Goal: Task Accomplishment & Management: Use online tool/utility

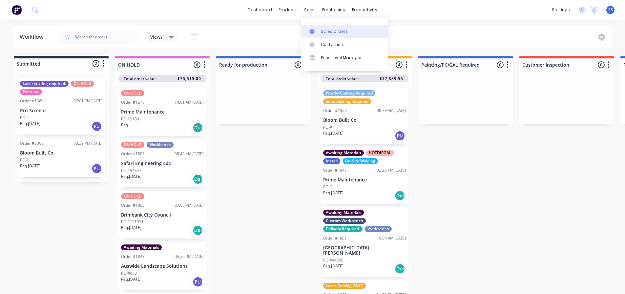
click at [321, 26] on link "Sales Orders" at bounding box center [344, 31] width 87 height 13
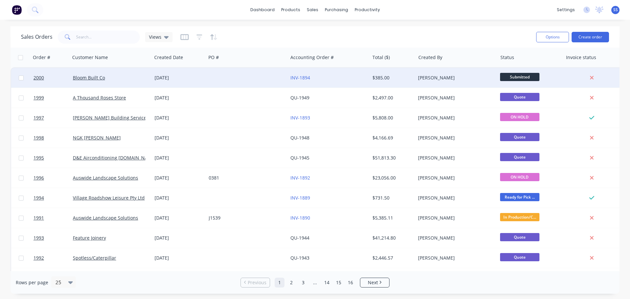
click at [246, 86] on div at bounding box center [247, 78] width 82 height 20
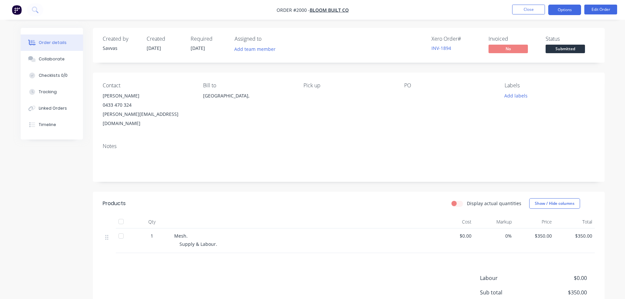
click at [561, 9] on button "Options" at bounding box center [564, 10] width 33 height 10
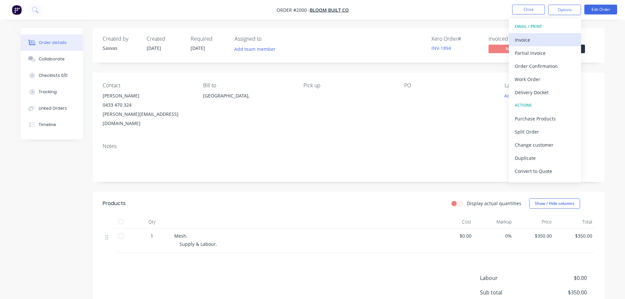
click at [550, 41] on div "Invoice" at bounding box center [545, 40] width 60 height 10
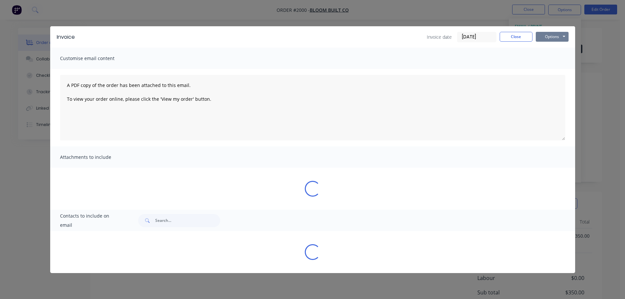
click at [561, 41] on button "Options" at bounding box center [552, 37] width 33 height 10
click at [557, 58] on button "Print" at bounding box center [557, 59] width 42 height 11
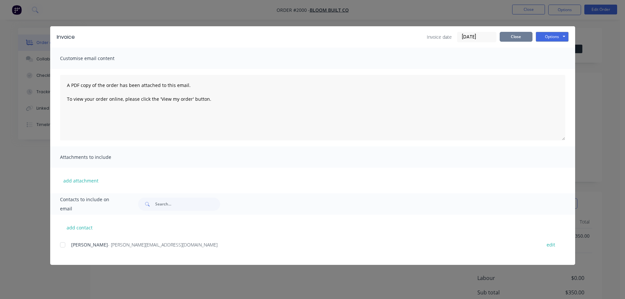
click at [520, 39] on button "Close" at bounding box center [516, 37] width 33 height 10
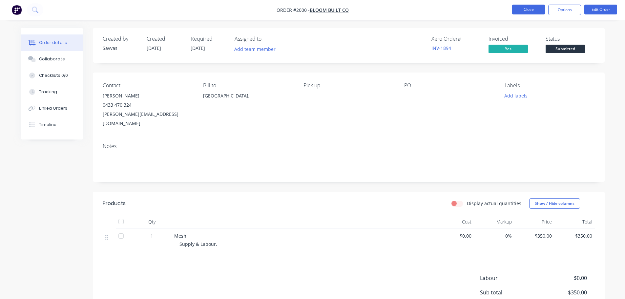
click at [525, 8] on button "Close" at bounding box center [528, 10] width 33 height 10
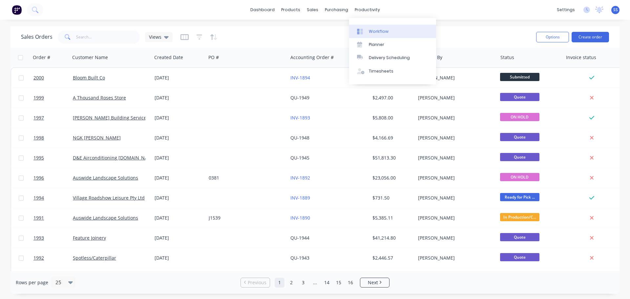
click at [368, 25] on link "Workflow" at bounding box center [392, 31] width 87 height 13
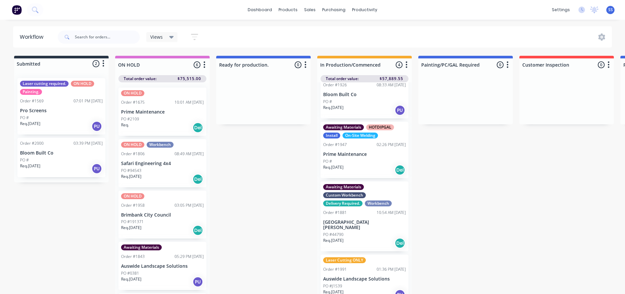
click at [376, 107] on div "Req. [DATE] PU" at bounding box center [364, 110] width 83 height 11
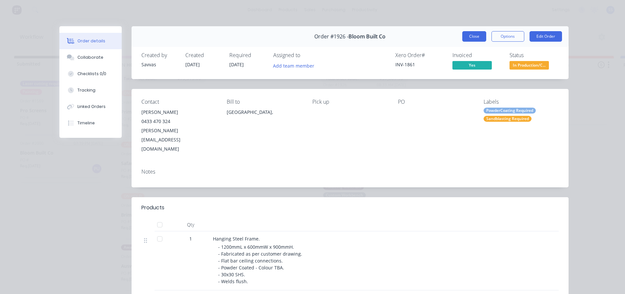
click at [467, 37] on button "Close" at bounding box center [474, 36] width 24 height 10
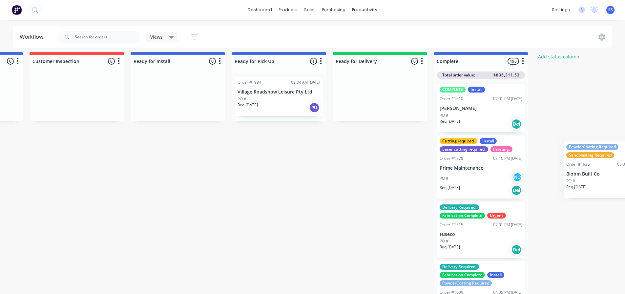
scroll to position [9, 503]
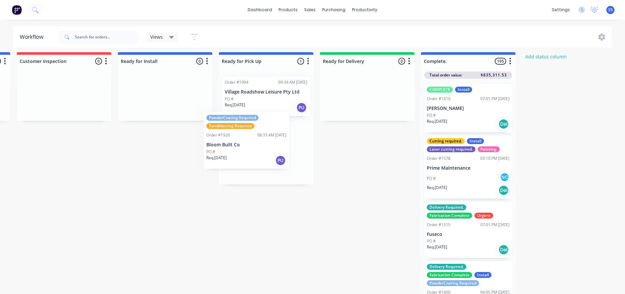
drag, startPoint x: 360, startPoint y: 105, endPoint x: 253, endPoint y: 149, distance: 115.8
click at [253, 149] on div "Submitted 2 Status colour #273444 hex #273444 Save Cancel Summaries Total order…" at bounding box center [87, 173] width 1189 height 242
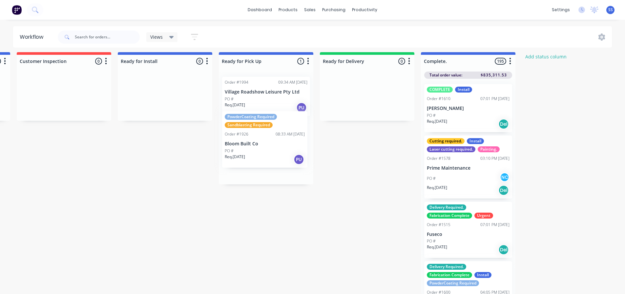
scroll to position [0, 0]
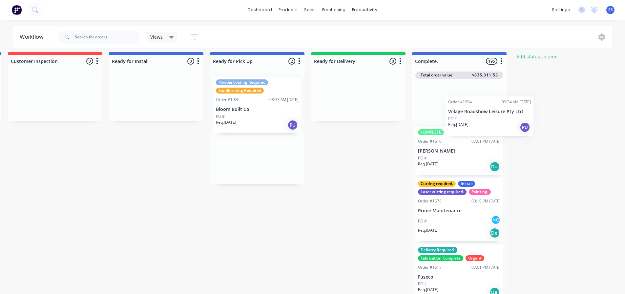
drag, startPoint x: 382, startPoint y: 106, endPoint x: 481, endPoint y: 108, distance: 99.1
click at [482, 108] on div "Submitted 2 Status colour #273444 hex #273444 Save Cancel Summaries Total order…" at bounding box center [78, 173] width 1189 height 242
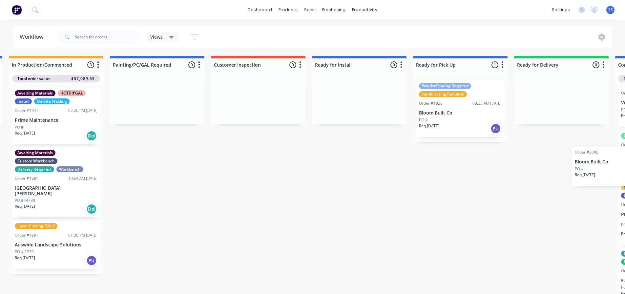
scroll to position [0, 417]
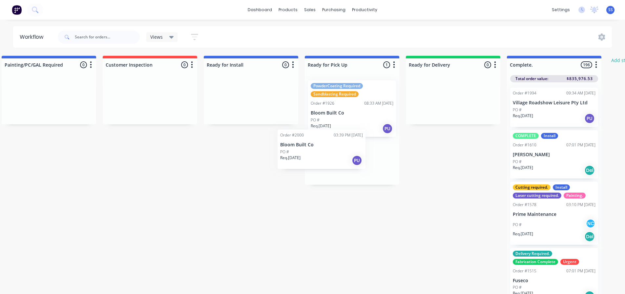
drag, startPoint x: 68, startPoint y: 162, endPoint x: 343, endPoint y: 152, distance: 275.8
click at [340, 152] on div "Submitted 2 Status colour #273444 hex #273444 Save Cancel Summaries Total order…" at bounding box center [172, 177] width 1189 height 242
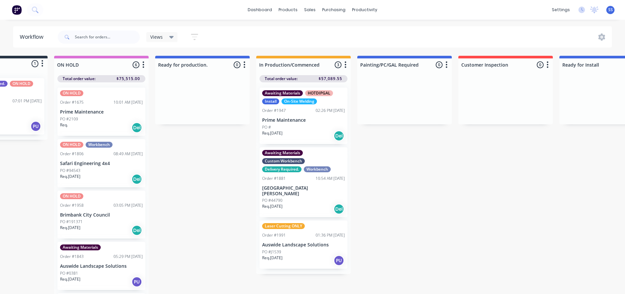
scroll to position [0, 0]
